Goal: Navigation & Orientation: Find specific page/section

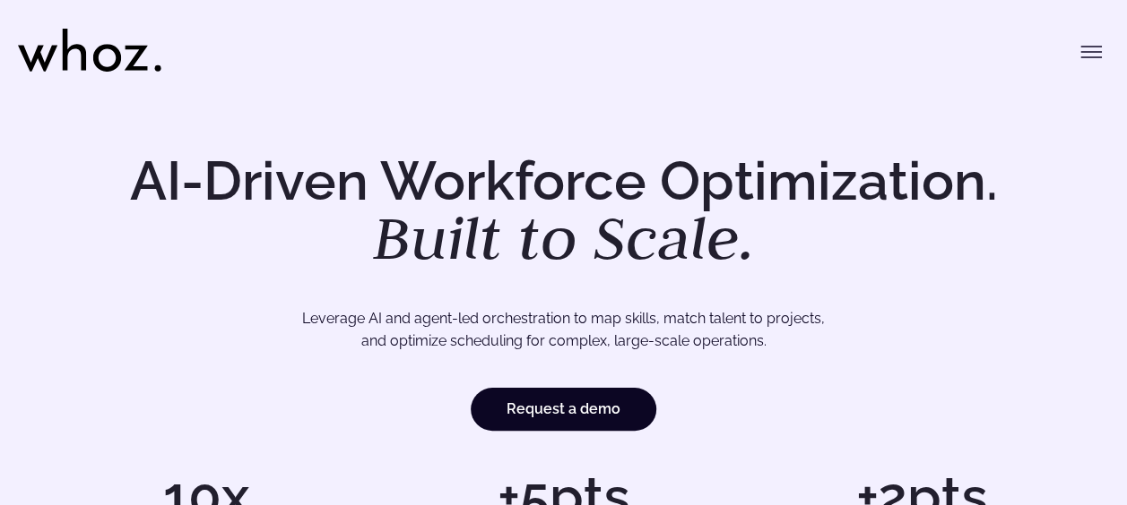
click at [1091, 59] on icon "Toggle menu" at bounding box center [1091, 52] width 22 height 22
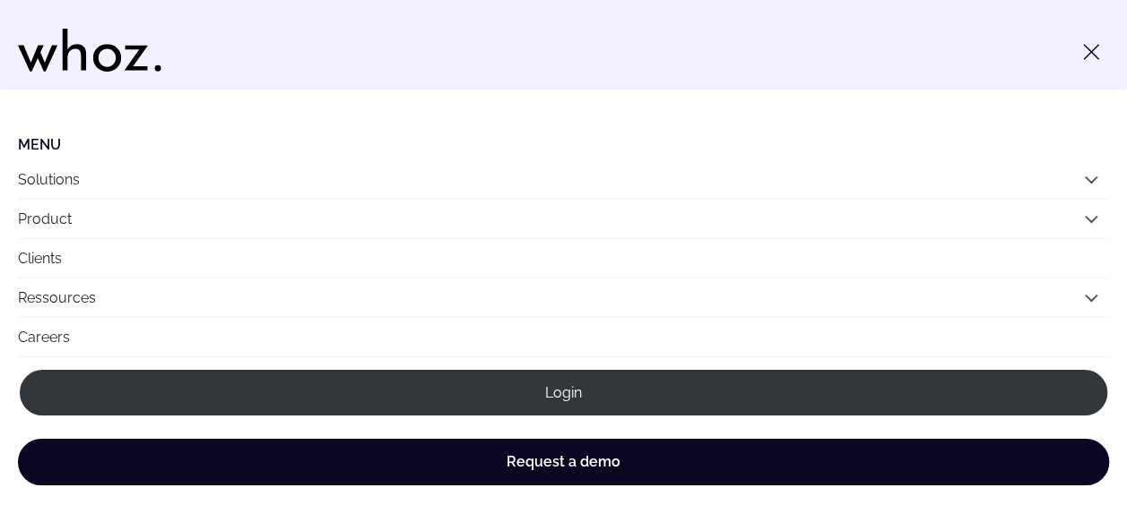
click at [914, 60] on div "Menu Solutions Industries IT Services Consulting Engineering Company size Large…" at bounding box center [563, 45] width 1091 height 90
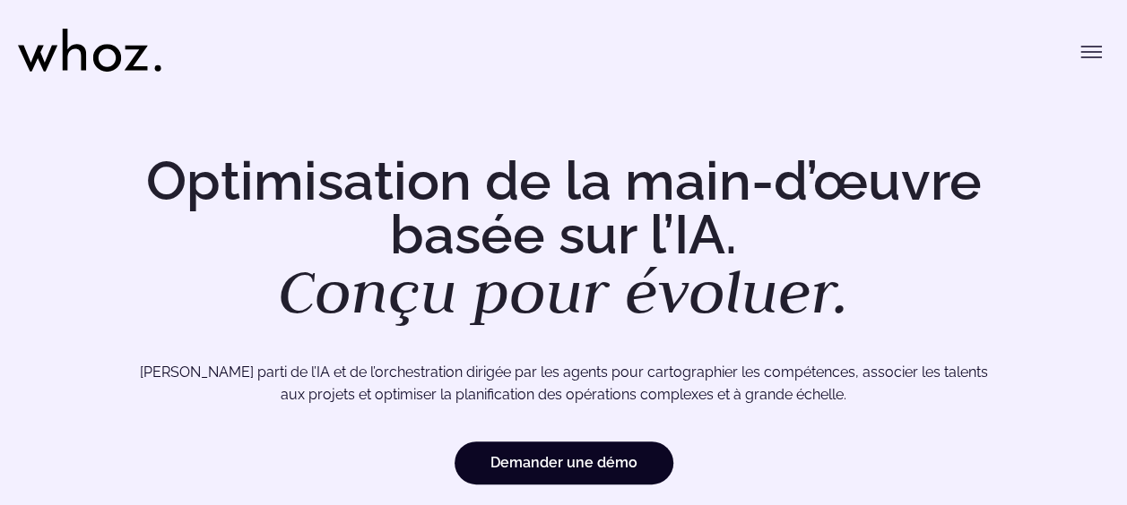
click at [1092, 53] on icon "Basculer le menu" at bounding box center [1091, 52] width 22 height 22
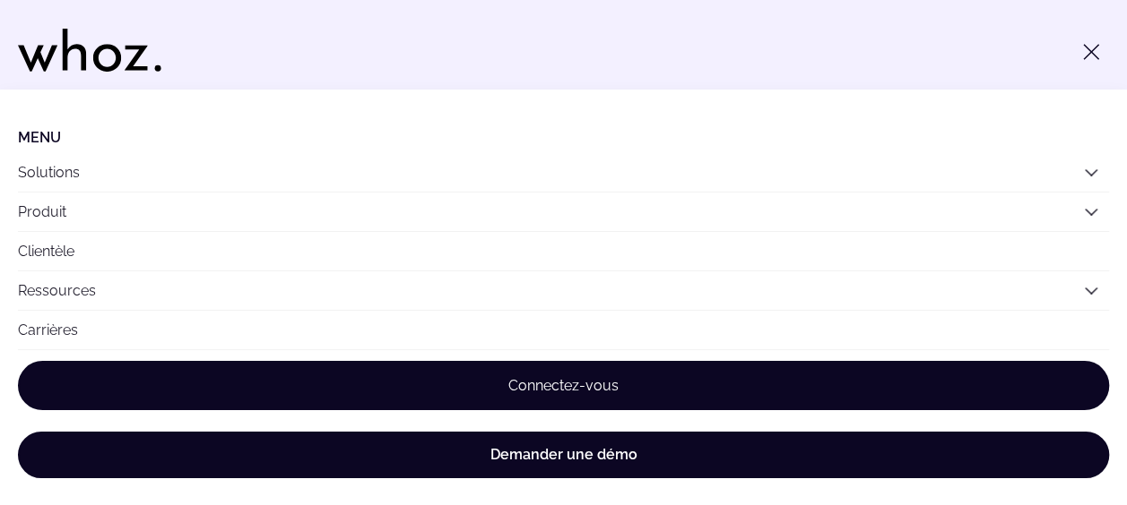
scroll to position [9, 0]
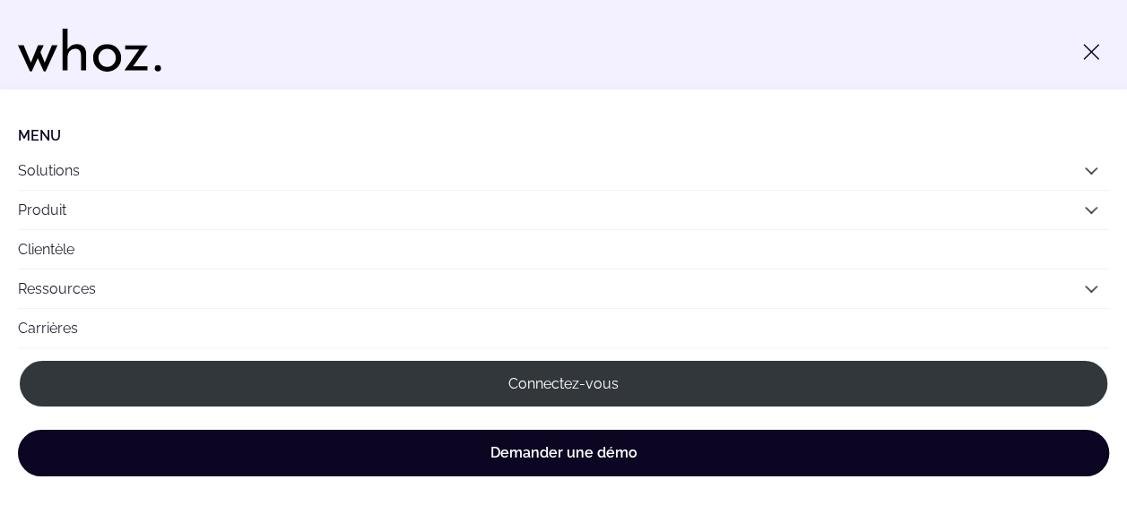
click at [750, 59] on div "Menu Solutions Industries Services informatiques Consultation Ingénierie Taille…" at bounding box center [563, 45] width 1091 height 90
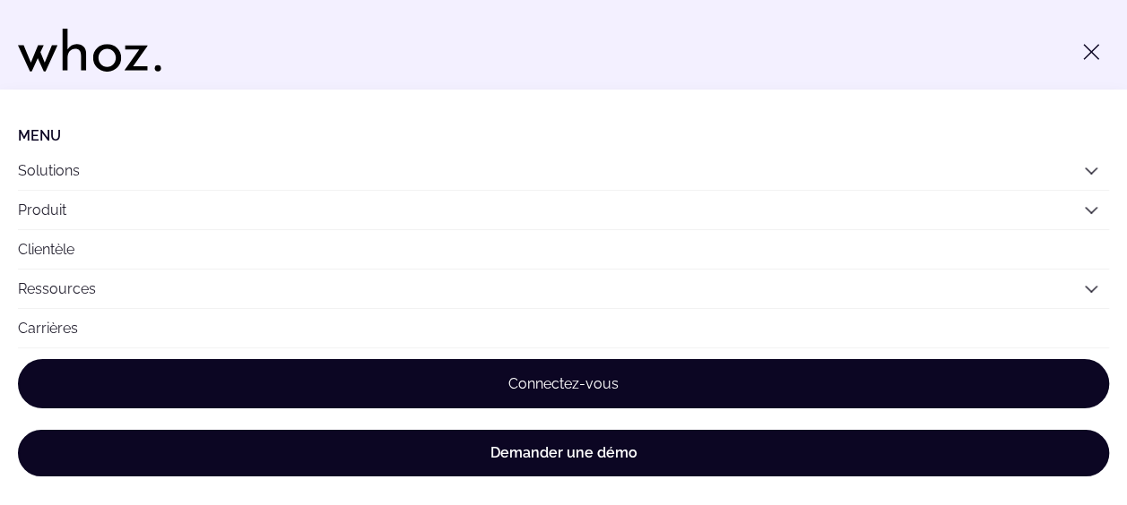
click at [551, 385] on link "Connectez-vous" at bounding box center [563, 383] width 1091 height 49
